Goal: Transaction & Acquisition: Purchase product/service

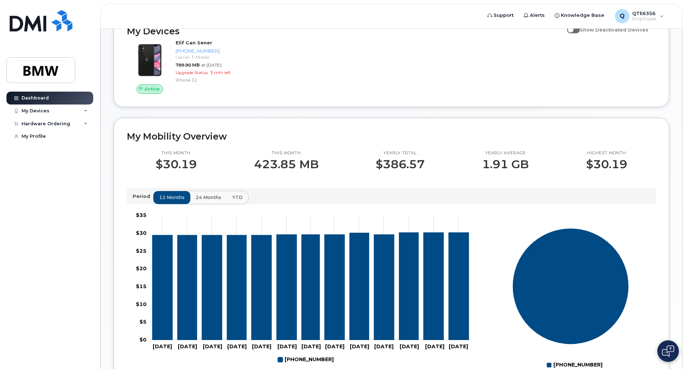
scroll to position [100, 0]
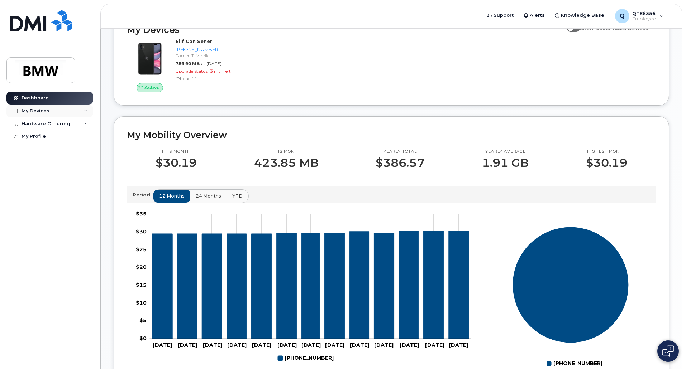
click at [48, 111] on div "My Devices" at bounding box center [35, 111] width 28 height 6
click at [47, 166] on div "Hardware Ordering" at bounding box center [45, 163] width 49 height 6
click at [41, 179] on div "New Order" at bounding box center [38, 176] width 27 height 6
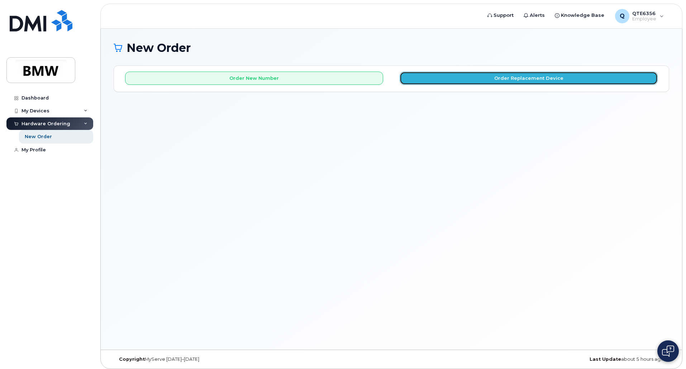
click at [459, 74] on button "Order Replacement Device" at bounding box center [528, 78] width 258 height 13
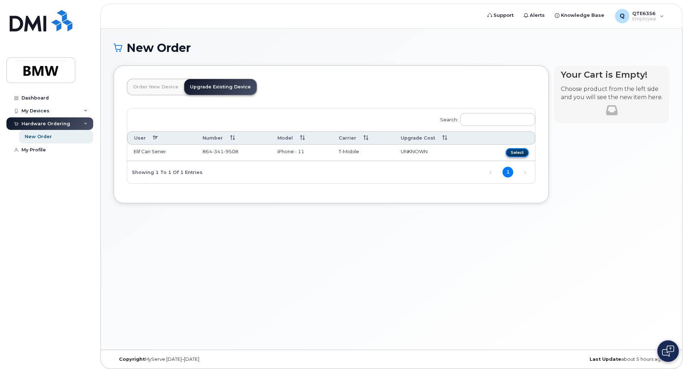
click at [524, 153] on button "Select" at bounding box center [517, 152] width 23 height 9
